Goal: Transaction & Acquisition: Purchase product/service

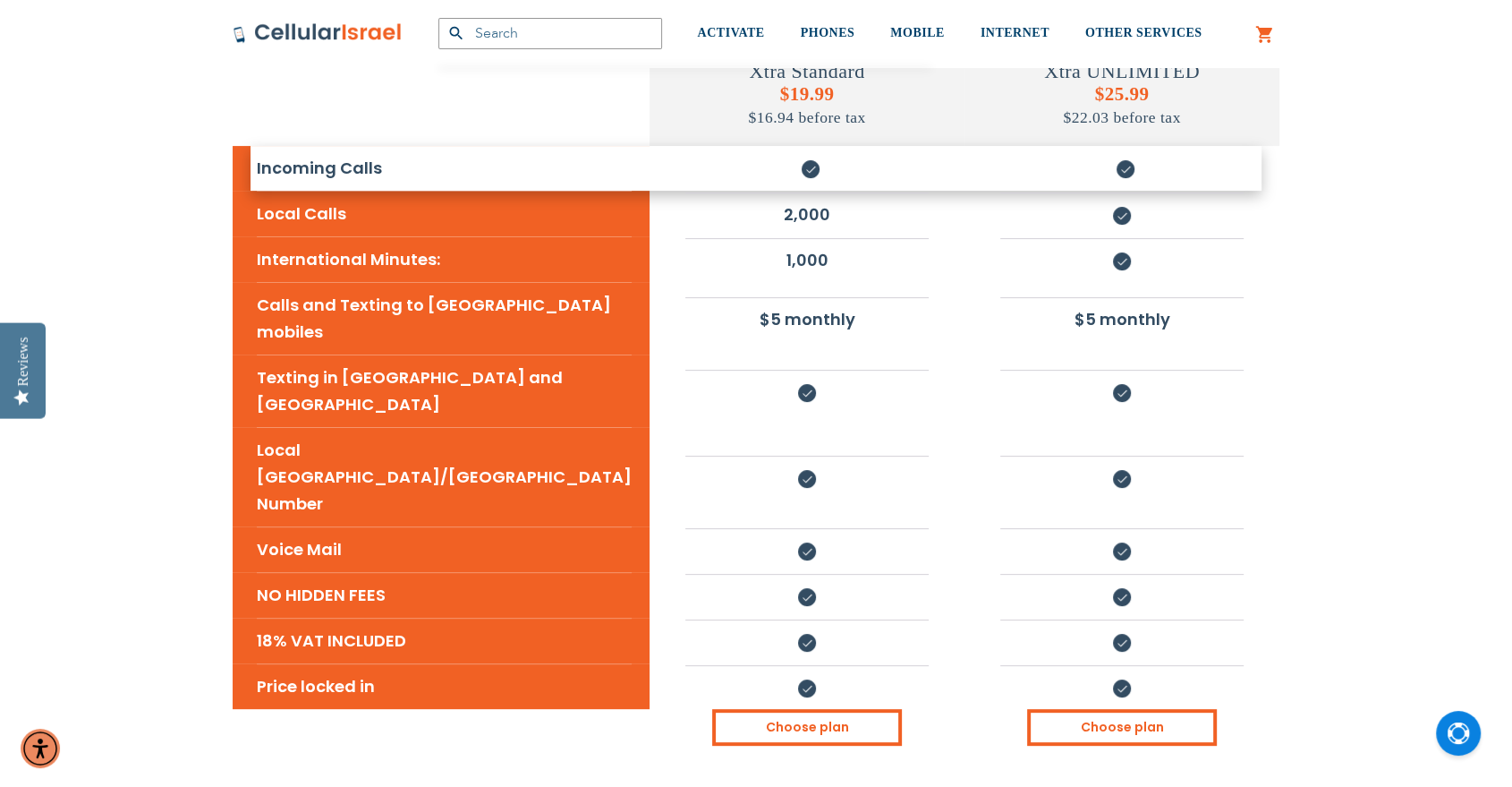
scroll to position [331, 0]
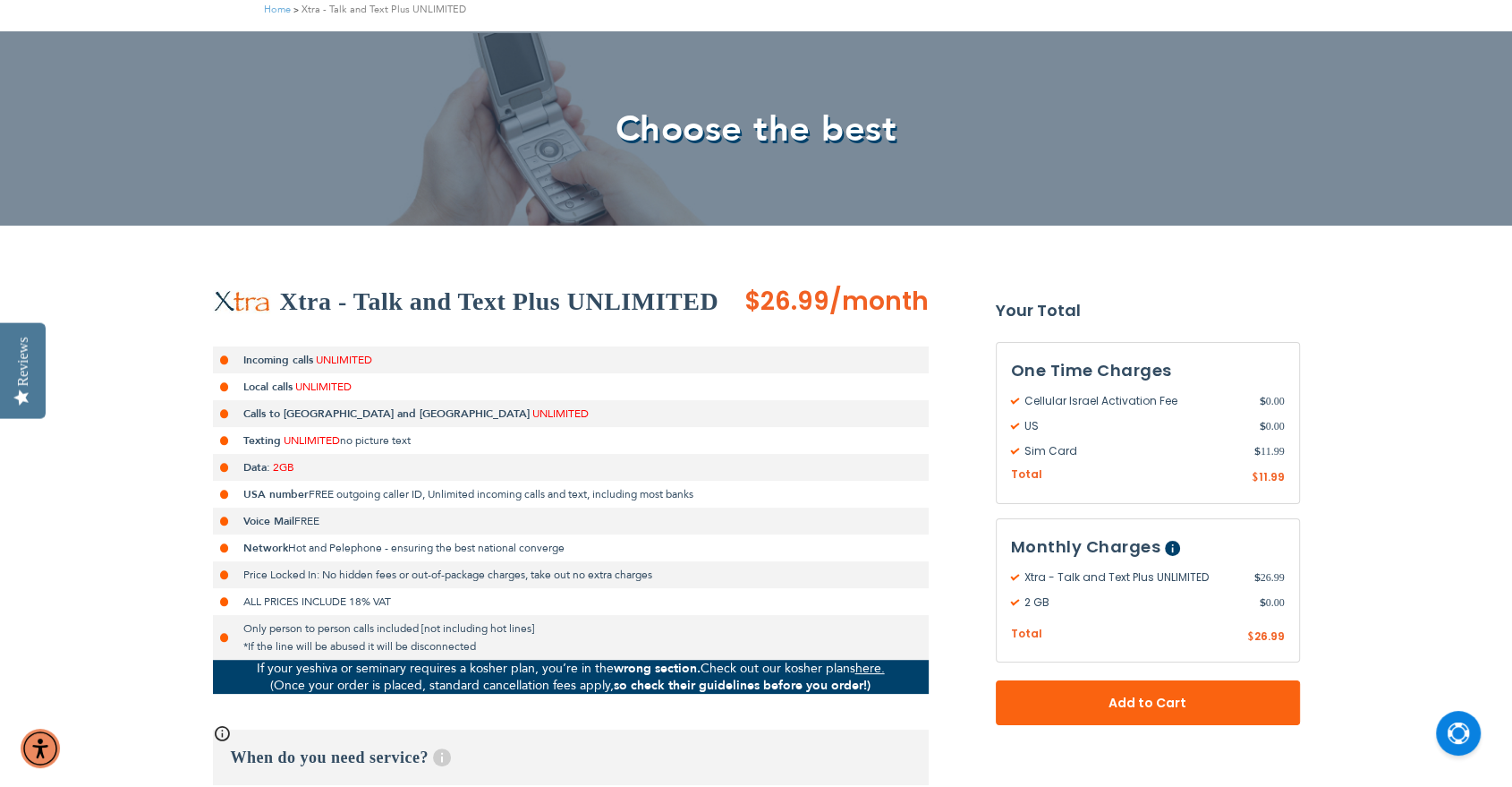
scroll to position [662, 0]
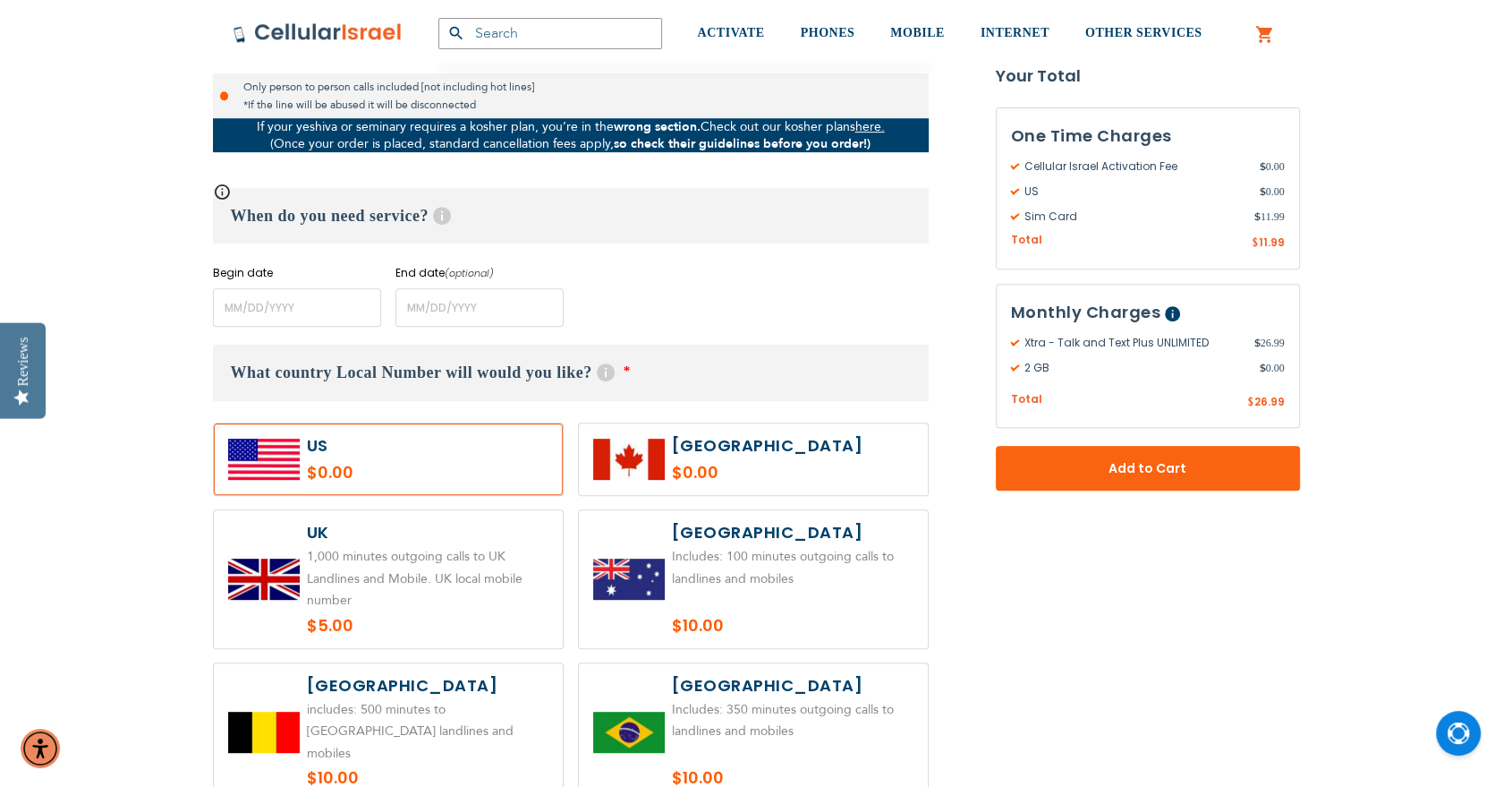
click at [873, 130] on link "here." at bounding box center [869, 126] width 30 height 17
